Goal: Information Seeking & Learning: Learn about a topic

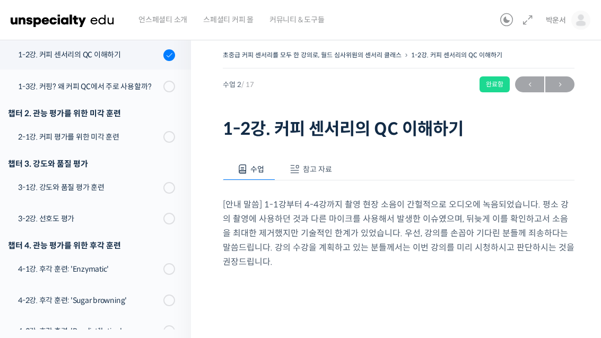
click at [47, 87] on div "1-3강. 커핑? 왜 커피 QC에서 주로 사용할까?" at bounding box center [89, 87] width 142 height 12
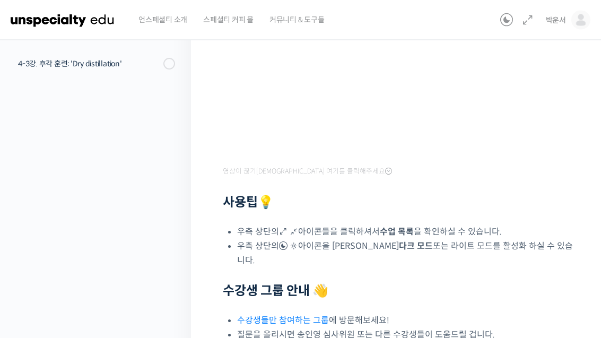
scroll to position [333, 0]
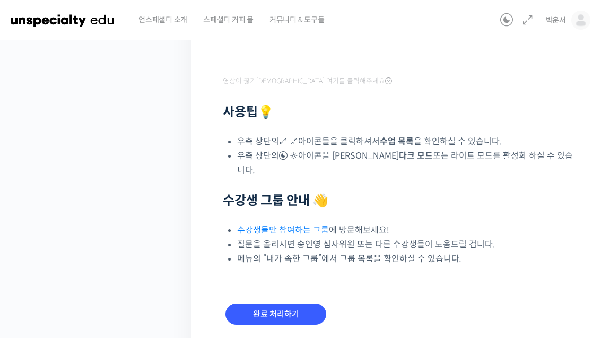
click at [295, 305] on input "완료 처리하기" at bounding box center [276, 315] width 101 height 22
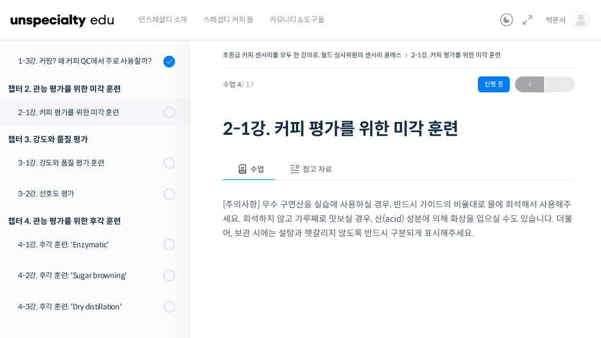
scroll to position [250, 0]
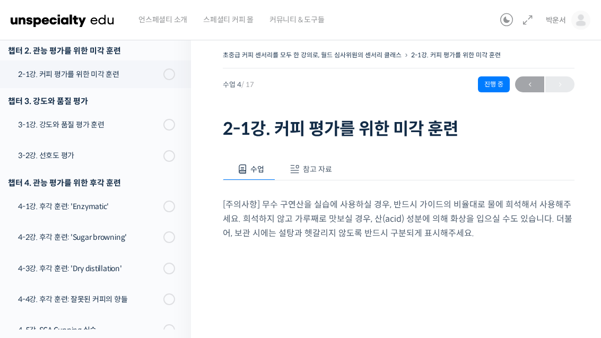
click at [49, 63] on link "2-1강. 커피 평가를 위한 미각 훈련" at bounding box center [93, 75] width 196 height 28
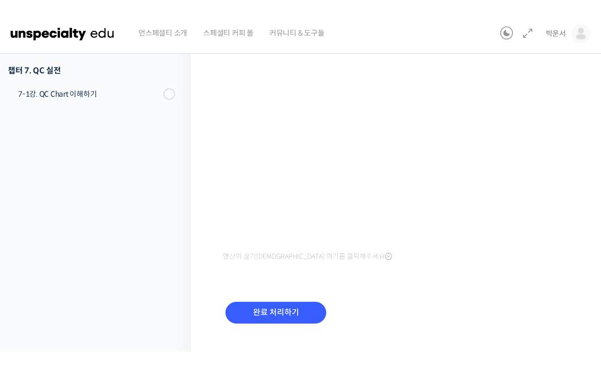
scroll to position [13, 0]
